Goal: Information Seeking & Learning: Check status

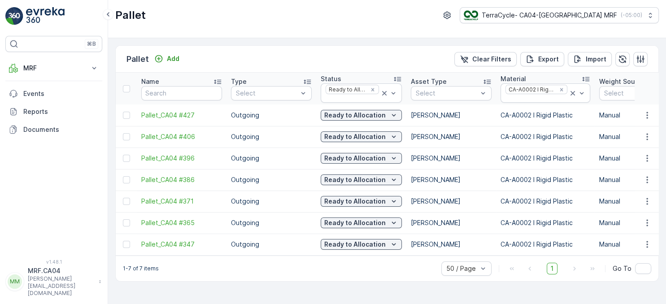
scroll to position [0, 346]
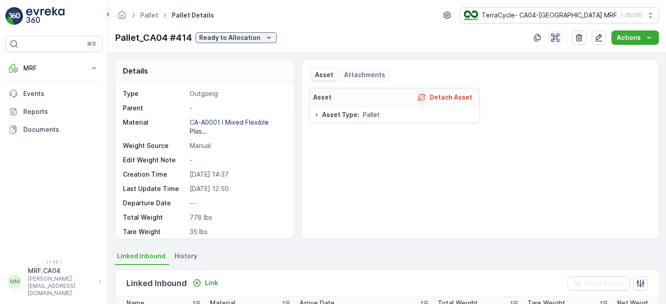
click at [556, 39] on icon "button" at bounding box center [555, 37] width 9 height 9
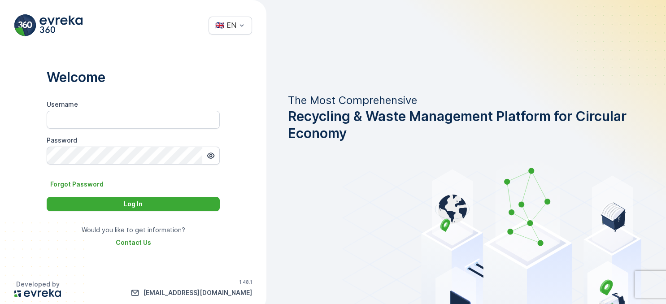
type input "MRF.CA04"
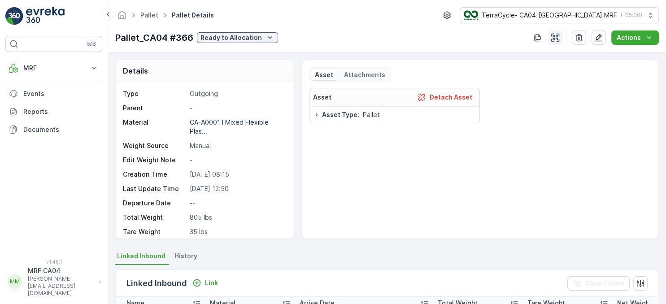
click at [555, 39] on icon "button" at bounding box center [555, 38] width 8 height 8
click at [555, 40] on icon "button" at bounding box center [555, 37] width 9 height 9
click at [557, 39] on icon "button" at bounding box center [555, 37] width 9 height 9
click at [557, 39] on icon "button" at bounding box center [555, 38] width 8 height 8
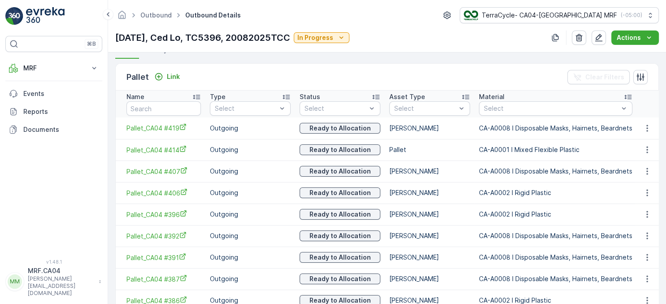
scroll to position [272, 0]
